Goal: Information Seeking & Learning: Compare options

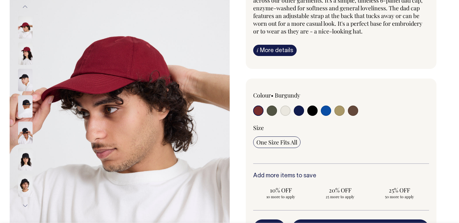
scroll to position [102, 0]
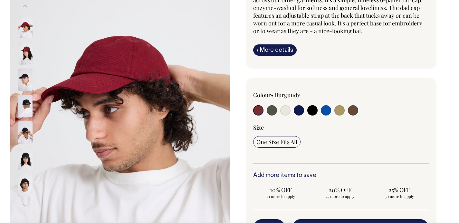
click at [285, 109] on input "radio" at bounding box center [285, 110] width 10 height 10
radio input "true"
select select "Natural"
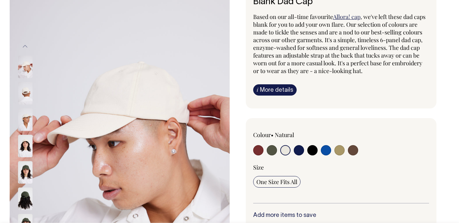
scroll to position [62, 0]
click at [274, 82] on div "Based on our all-time favourite Allora! cap , we've left these dad caps blank f…" at bounding box center [341, 54] width 176 height 83
click at [272, 86] on link "i More details" at bounding box center [275, 89] width 44 height 11
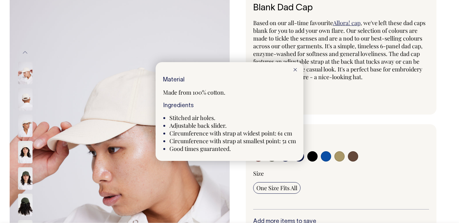
scroll to position [56, 0]
click at [365, 84] on div at bounding box center [229, 111] width 459 height 223
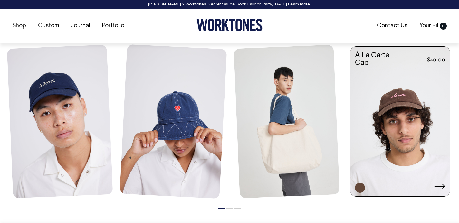
scroll to position [752, 0]
click at [427, 126] on link at bounding box center [400, 121] width 100 height 151
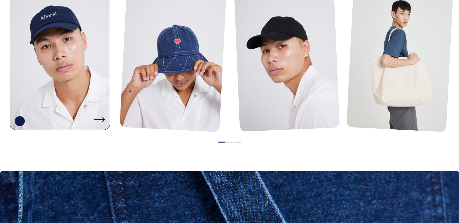
click at [57, 75] on link at bounding box center [60, 55] width 100 height 151
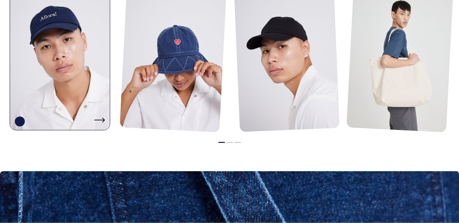
scroll to position [496, 0]
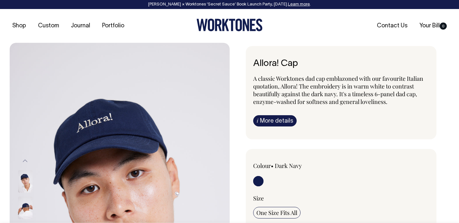
click at [294, 87] on p "A classic Worktones dad cap emblazoned with our favourite Italian quotation, Al…" at bounding box center [341, 90] width 176 height 31
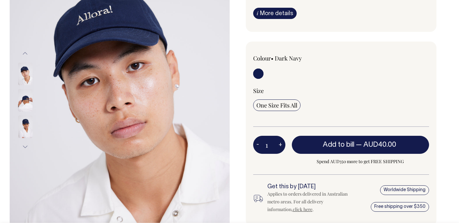
scroll to position [108, 0]
